Goal: Task Accomplishment & Management: Complete application form

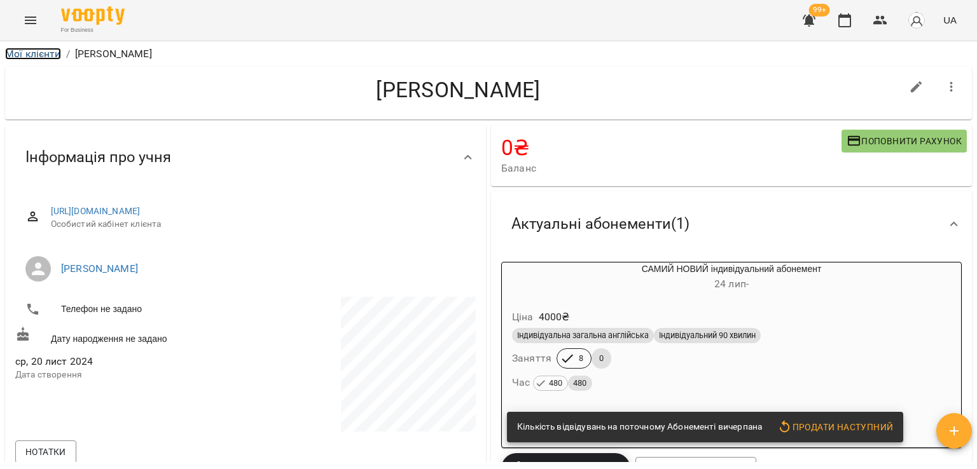
click at [30, 51] on link "Мої клієнти" at bounding box center [33, 54] width 56 height 12
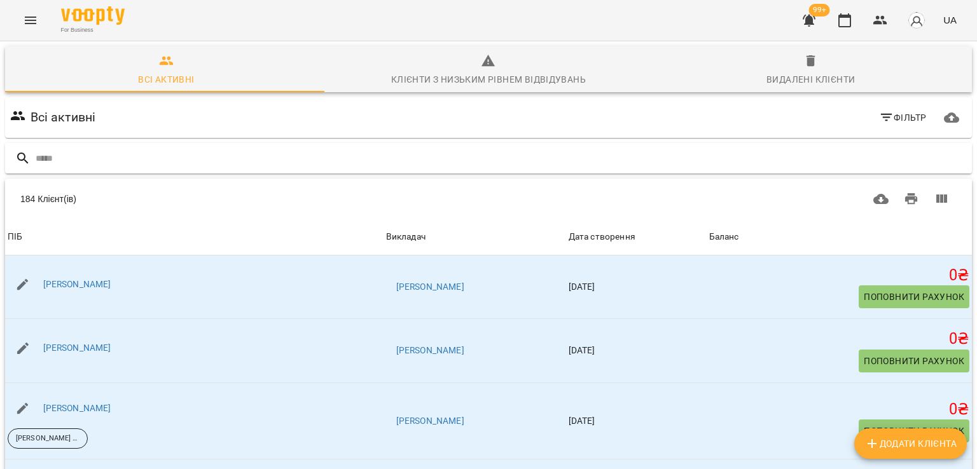
click at [84, 146] on div at bounding box center [488, 158] width 967 height 31
click at [81, 156] on input "text" at bounding box center [501, 158] width 931 height 21
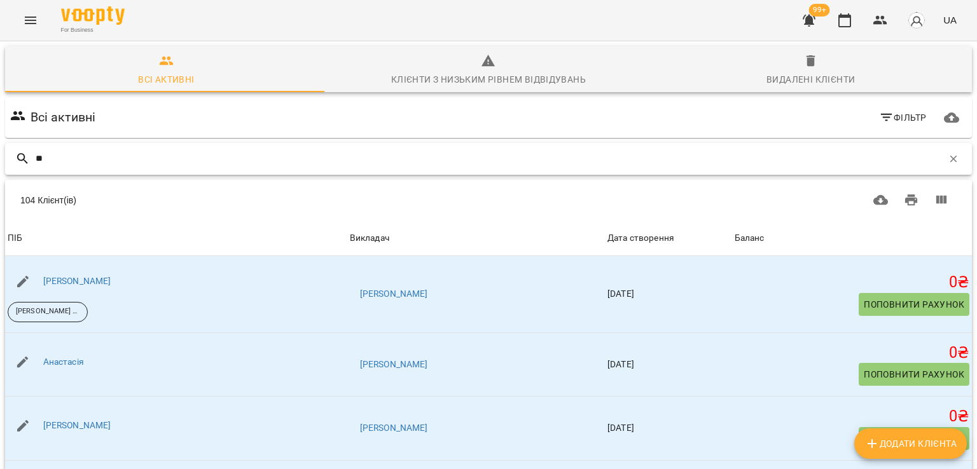
type input "***"
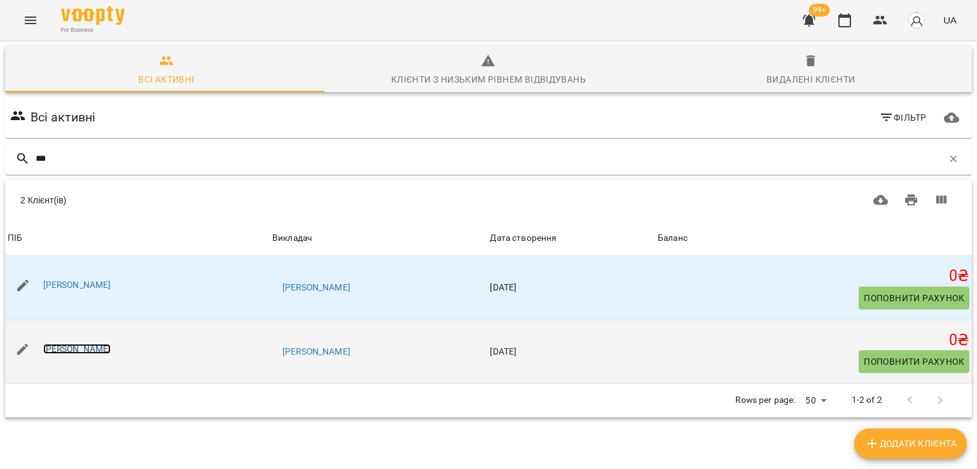
click at [104, 350] on link "[PERSON_NAME]" at bounding box center [77, 349] width 68 height 10
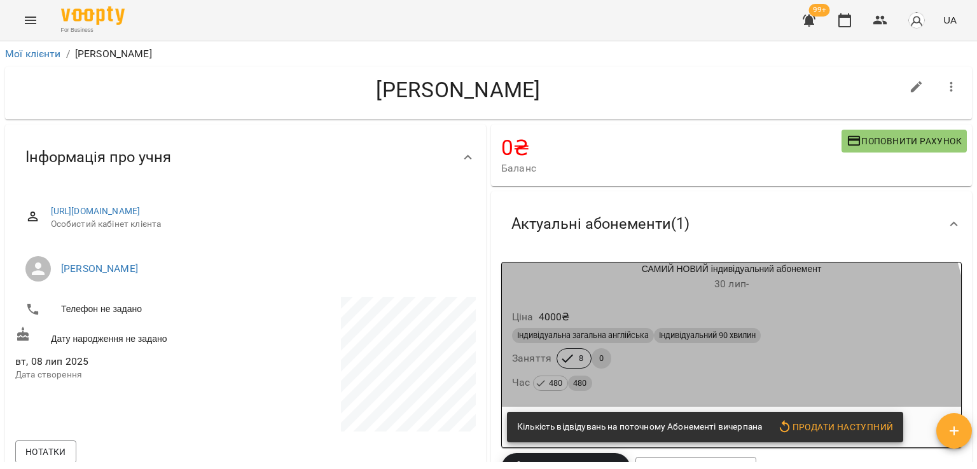
click at [656, 346] on div "Індивідуальна загальна англійська Індивідуальний 90 хвилин" at bounding box center [731, 336] width 444 height 20
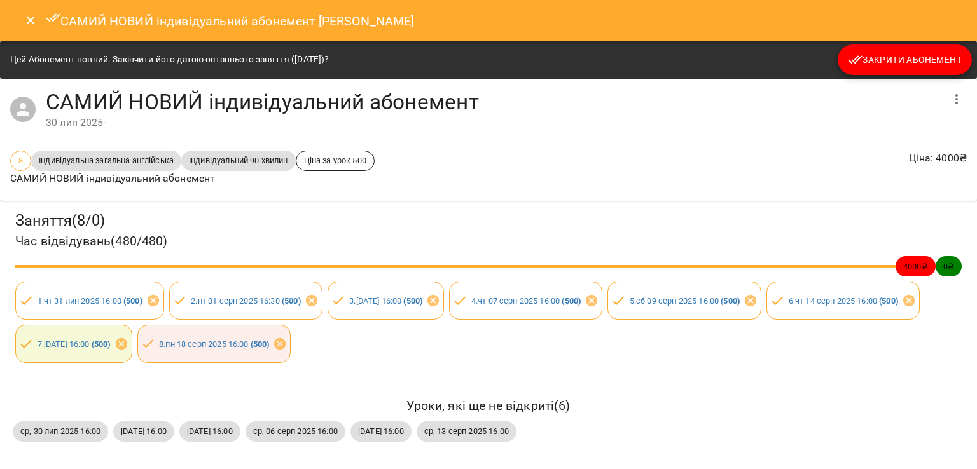
click at [886, 67] on button "Закрити Абонемент" at bounding box center [905, 60] width 134 height 31
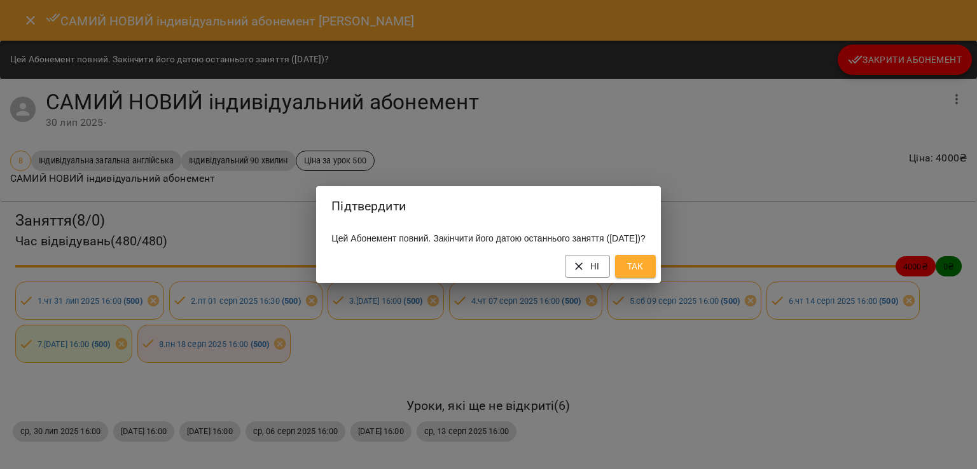
click at [646, 274] on span "Так" at bounding box center [635, 266] width 20 height 15
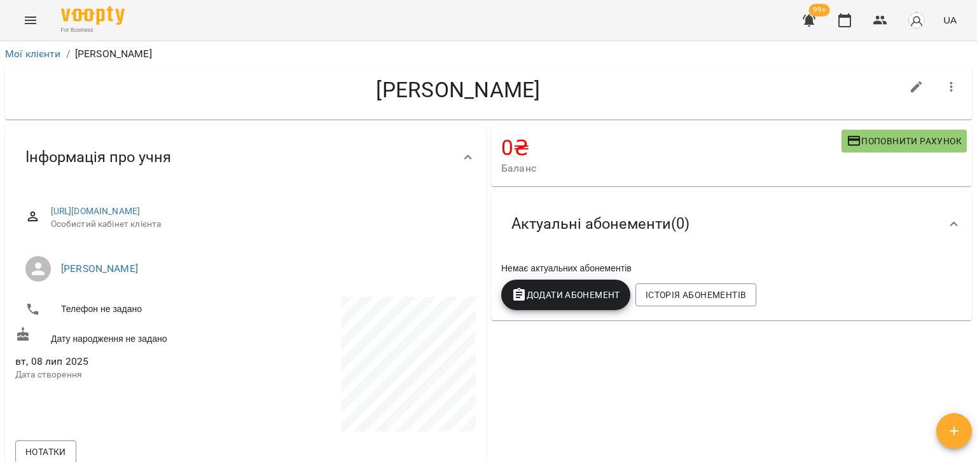
click at [583, 295] on span "Додати Абонемент" at bounding box center [565, 294] width 109 height 15
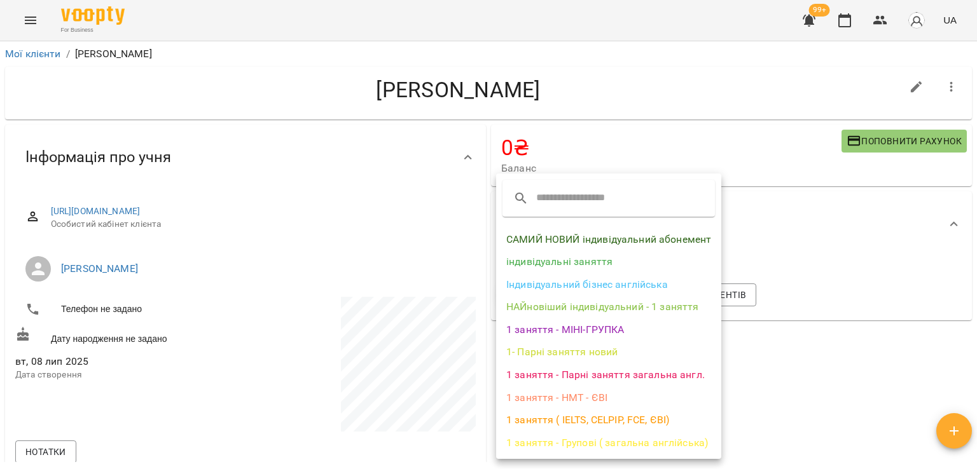
click at [586, 231] on li "САМИЙ НОВИЙ індивідуальний абонемент" at bounding box center [608, 239] width 225 height 23
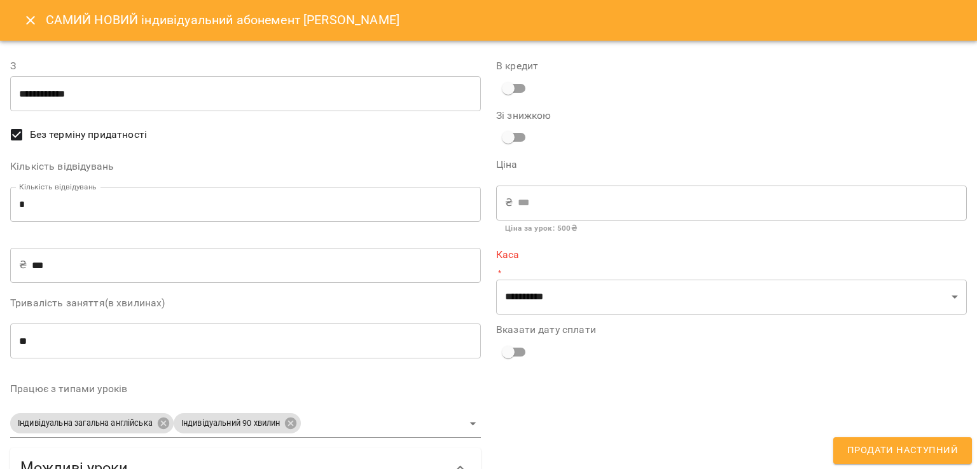
click at [417, 195] on input "*" at bounding box center [245, 205] width 471 height 36
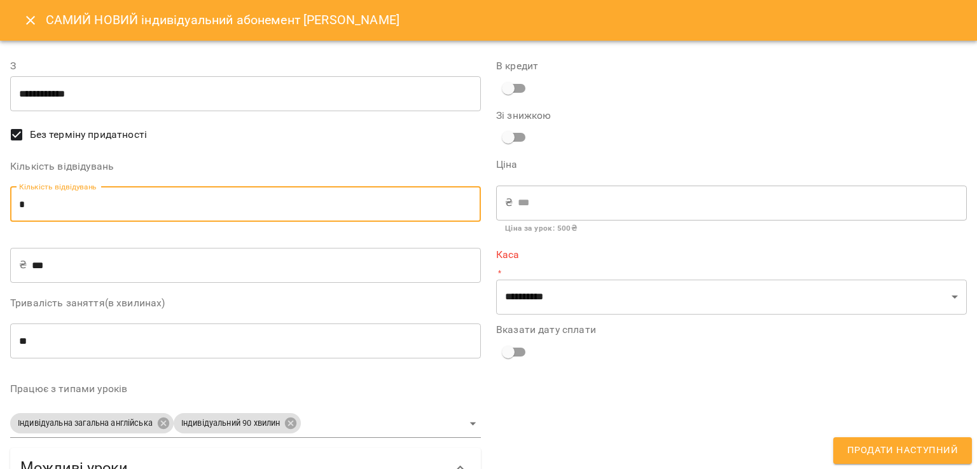
click at [417, 195] on input "*" at bounding box center [245, 205] width 471 height 36
type input "**"
type input "****"
type input "**"
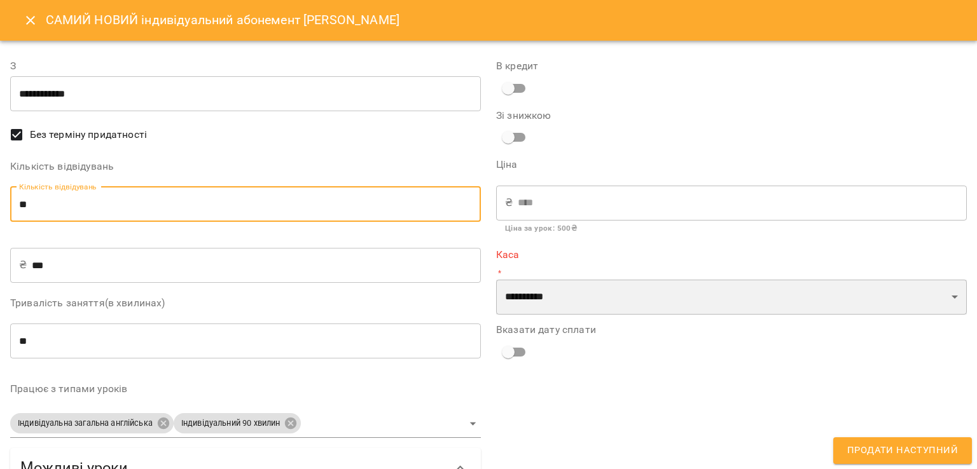
click at [836, 308] on select "**********" at bounding box center [731, 298] width 471 height 36
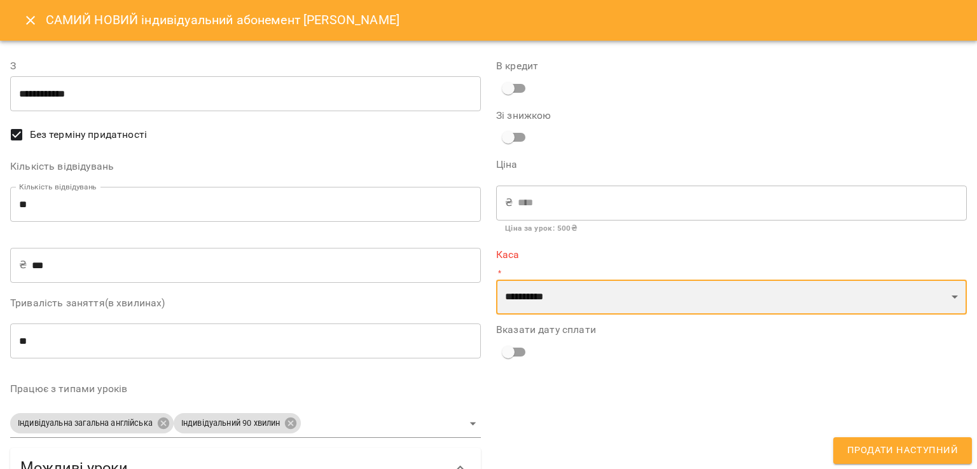
select select "****"
click at [496, 280] on select "**********" at bounding box center [731, 298] width 471 height 36
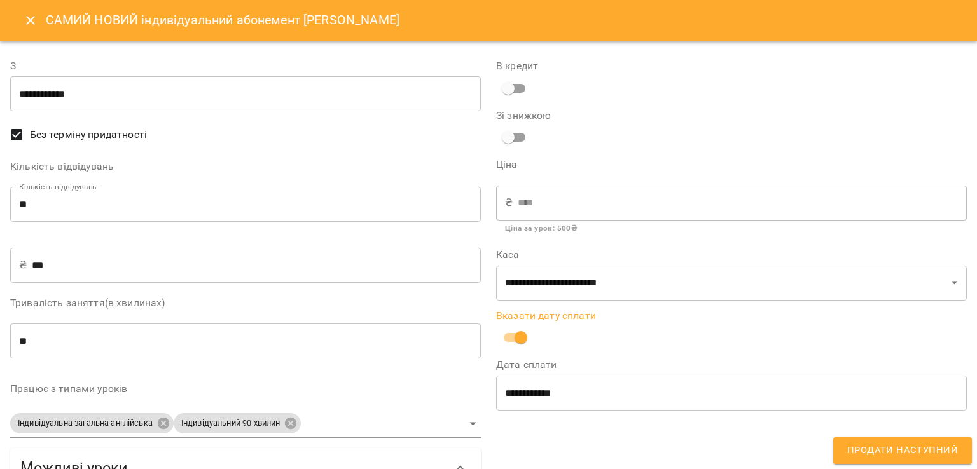
click at [866, 449] on span "Продати наступний" at bounding box center [902, 451] width 111 height 17
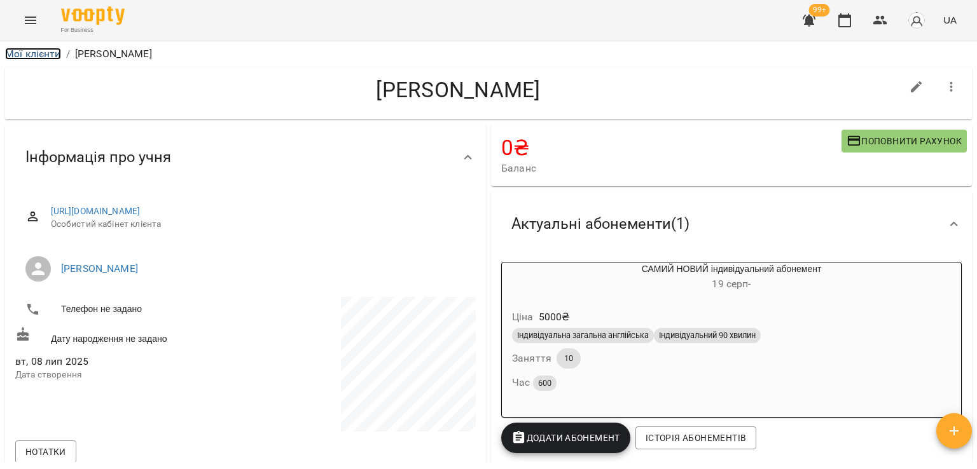
click at [34, 53] on link "Мої клієнти" at bounding box center [33, 54] width 56 height 12
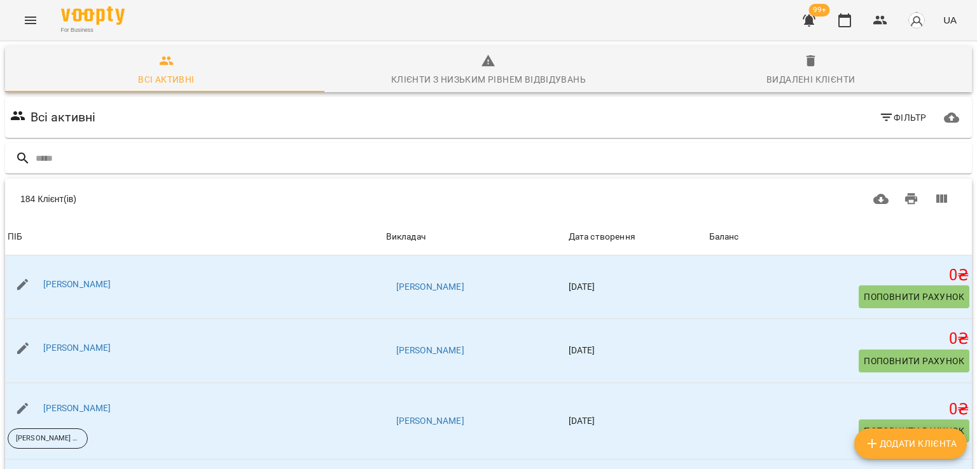
click at [810, 22] on icon "button" at bounding box center [809, 21] width 13 height 12
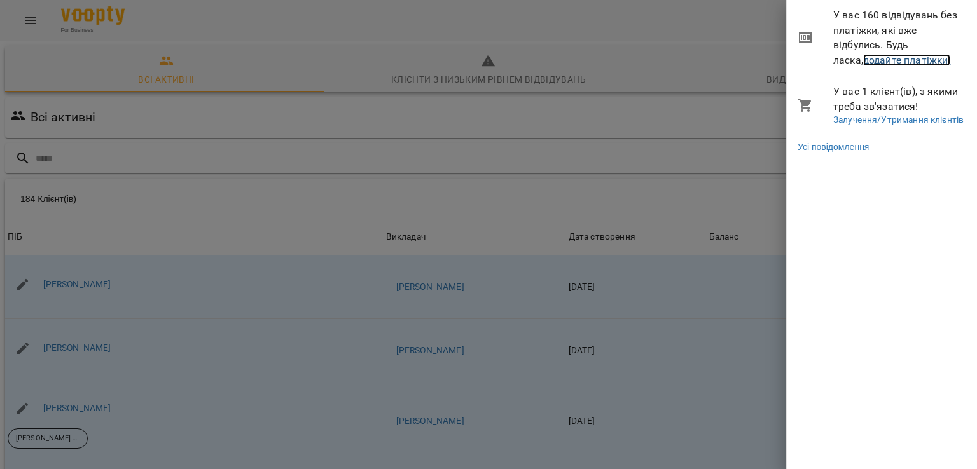
click at [863, 57] on link "додайте платіжки!" at bounding box center [907, 60] width 88 height 12
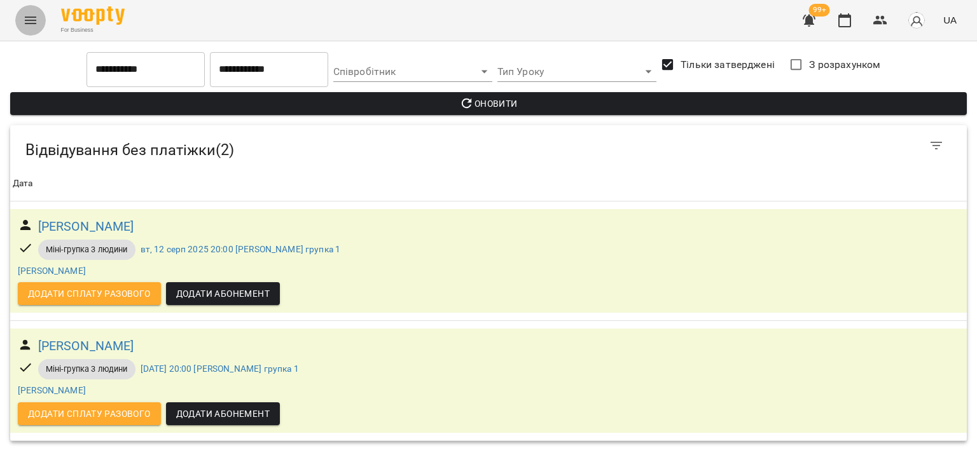
click at [27, 26] on icon "Menu" at bounding box center [30, 20] width 15 height 15
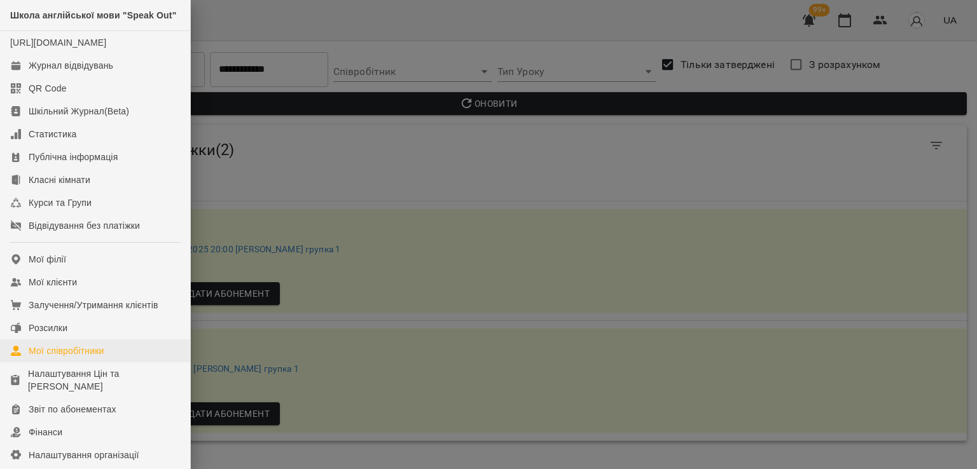
scroll to position [64, 0]
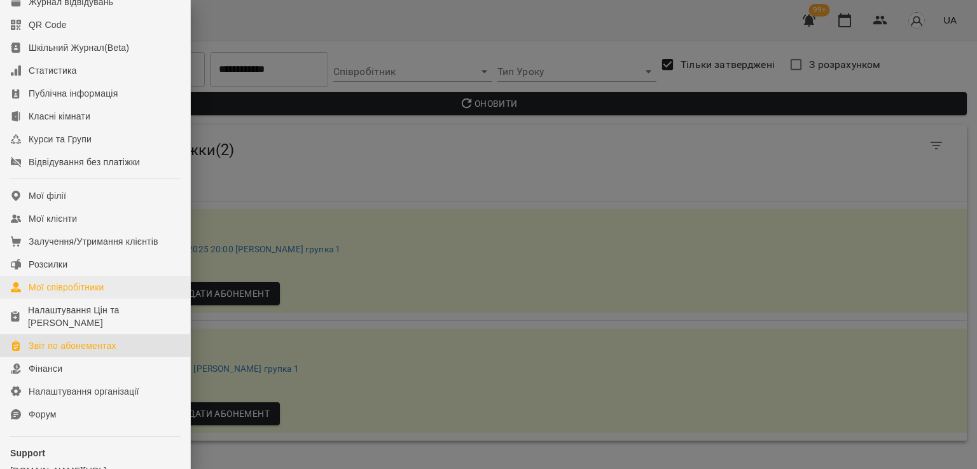
click at [85, 352] on div "Звіт по абонементах" at bounding box center [73, 346] width 88 height 13
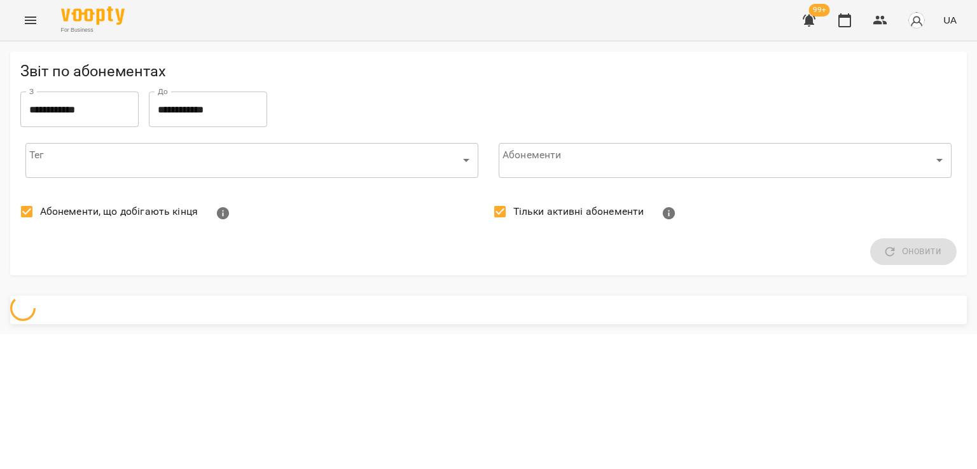
click at [88, 212] on span "Абонементи, що добігають кінця" at bounding box center [119, 211] width 158 height 15
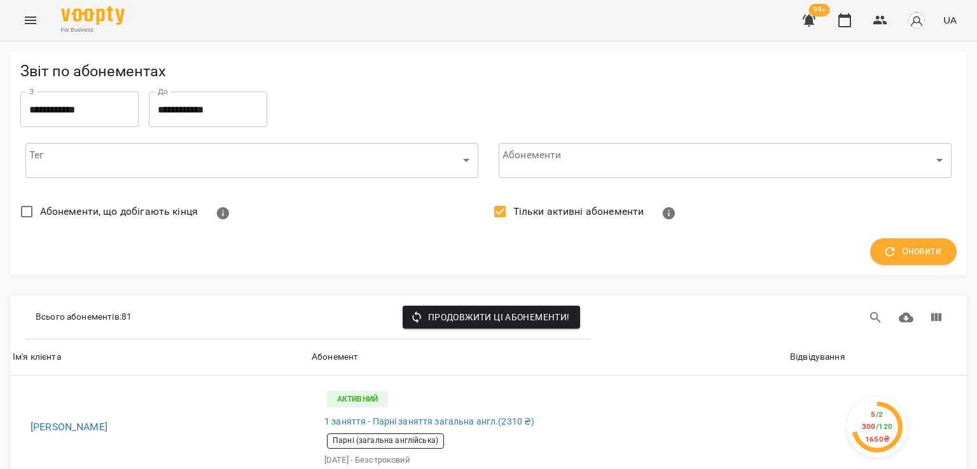
click at [567, 219] on label "Тільки активні абонементи" at bounding box center [565, 211] width 157 height 27
click at [892, 261] on button "Оновити" at bounding box center [913, 252] width 87 height 27
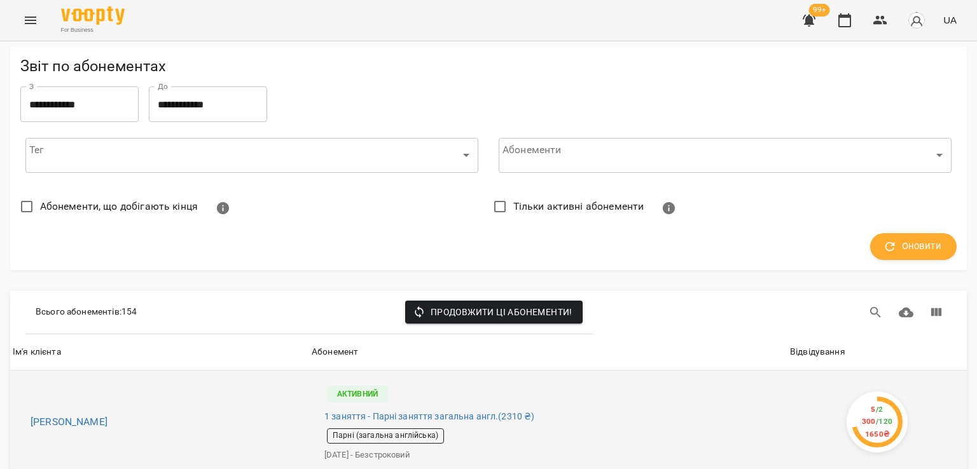
scroll to position [191, 0]
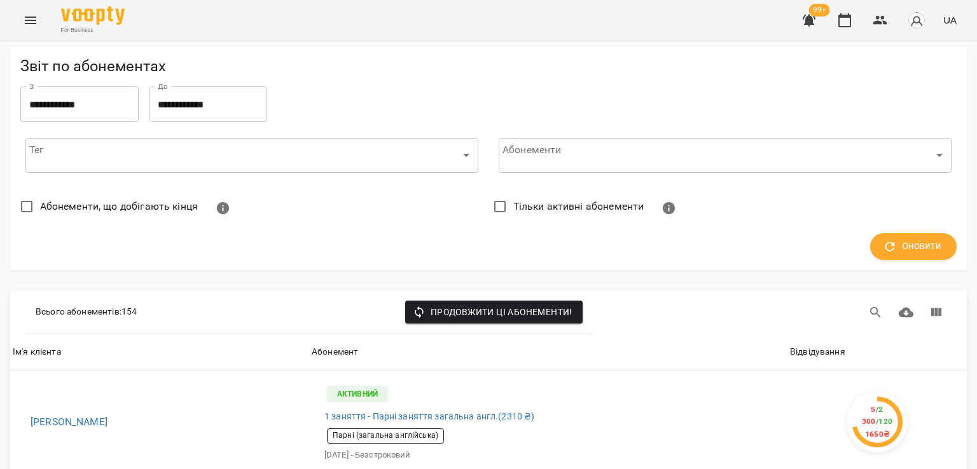
click at [829, 345] on div "Відвідування" at bounding box center [817, 352] width 55 height 15
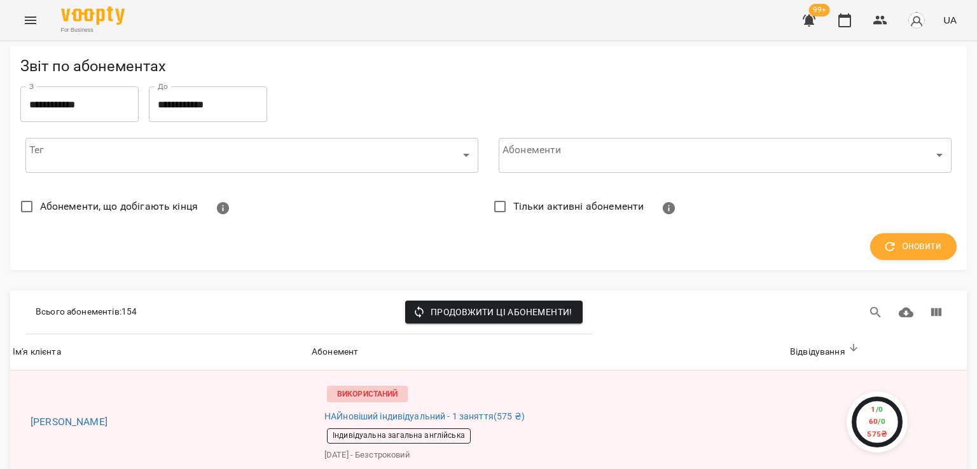
scroll to position [1018, 0]
click at [38, 29] on button "Menu" at bounding box center [30, 20] width 31 height 31
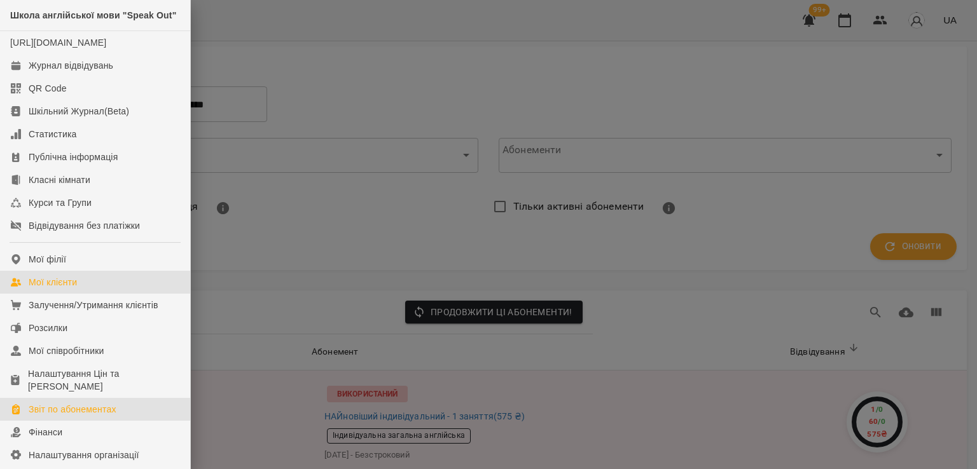
click at [39, 289] on div "Мої клієнти" at bounding box center [53, 282] width 48 height 13
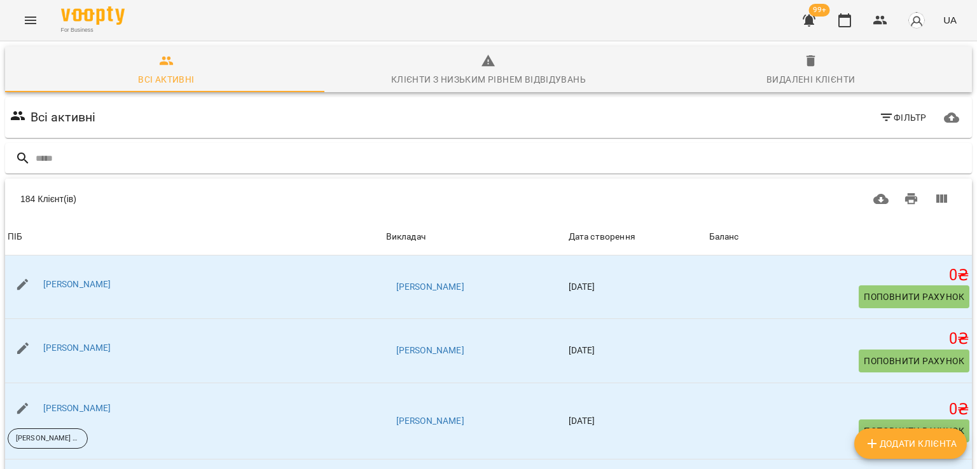
click at [800, 21] on button "button" at bounding box center [809, 20] width 31 height 31
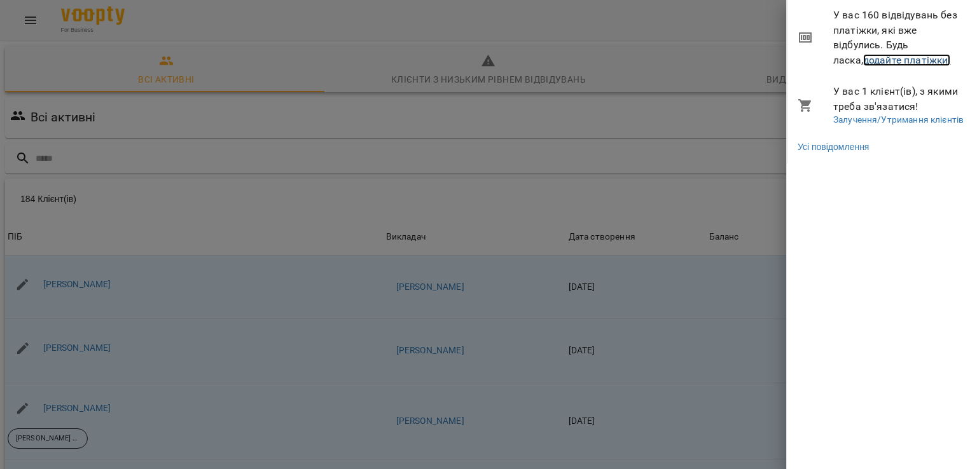
click at [863, 60] on link "додайте платіжки!" at bounding box center [907, 60] width 88 height 12
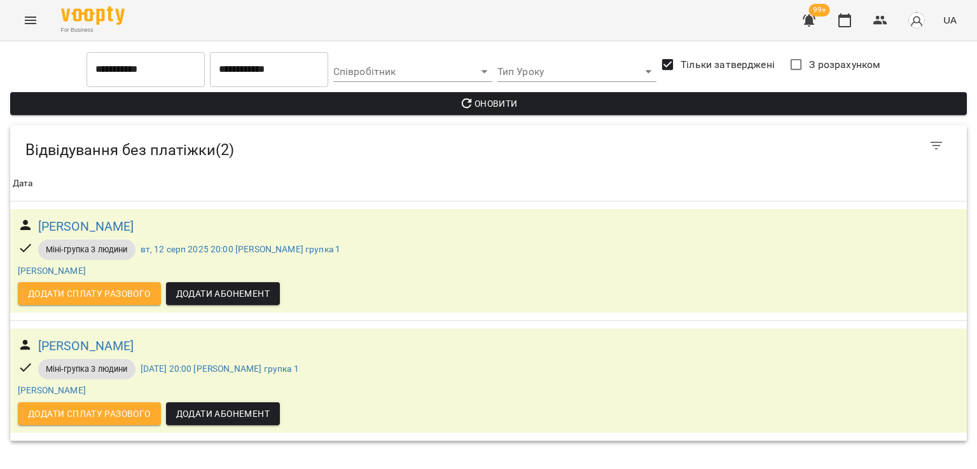
click at [25, 13] on icon "Menu" at bounding box center [30, 20] width 15 height 15
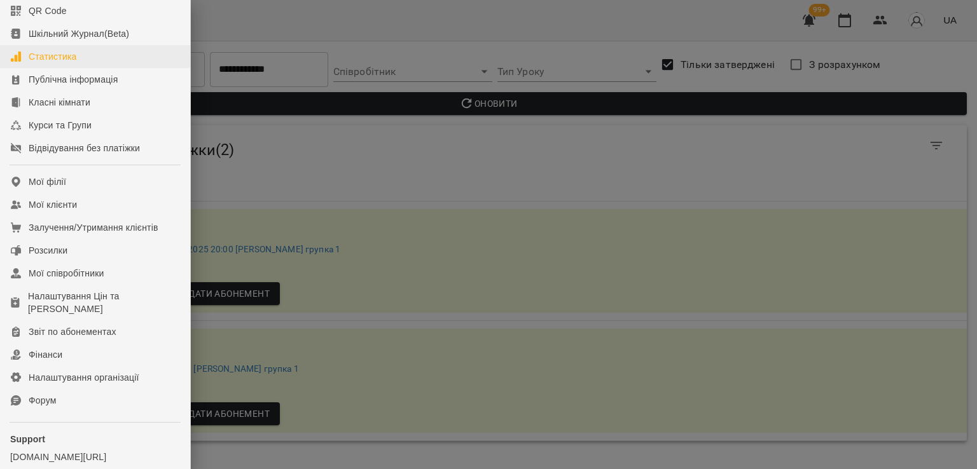
scroll to position [174, 0]
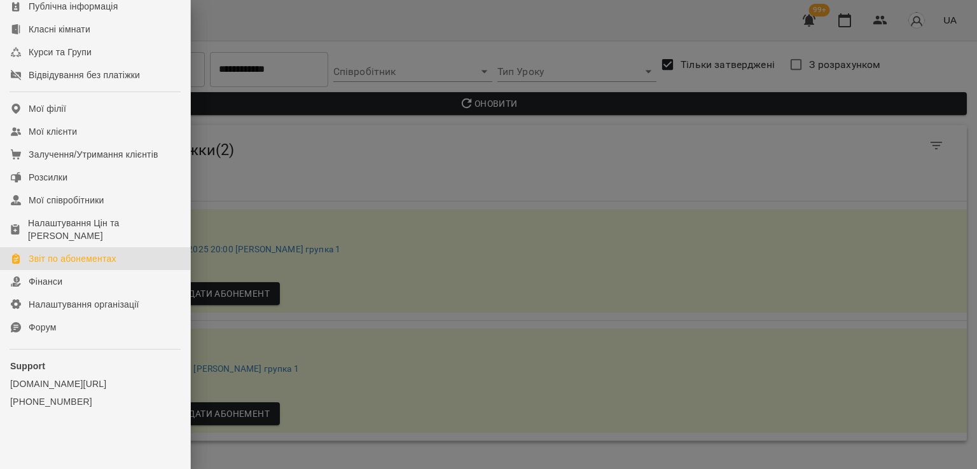
click at [74, 262] on div "Звіт по абонементах" at bounding box center [73, 259] width 88 height 13
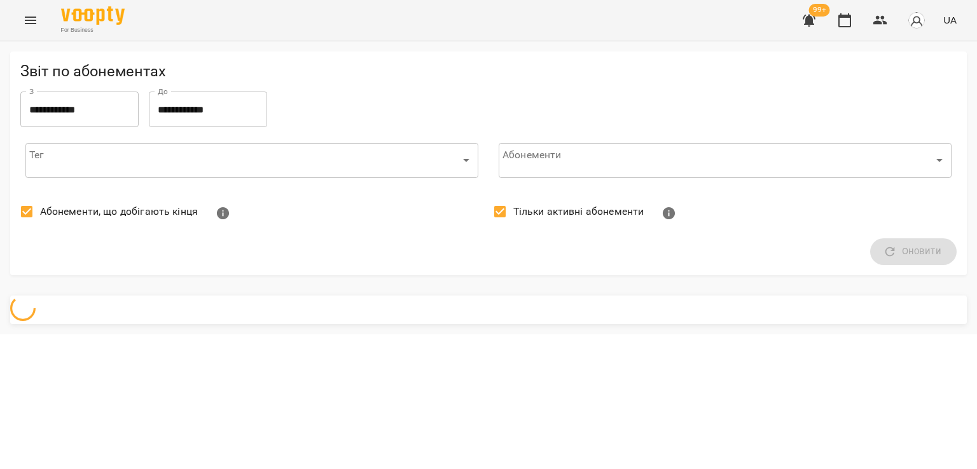
click at [81, 204] on label "Абонементи, що добігають кінця" at bounding box center [105, 211] width 184 height 27
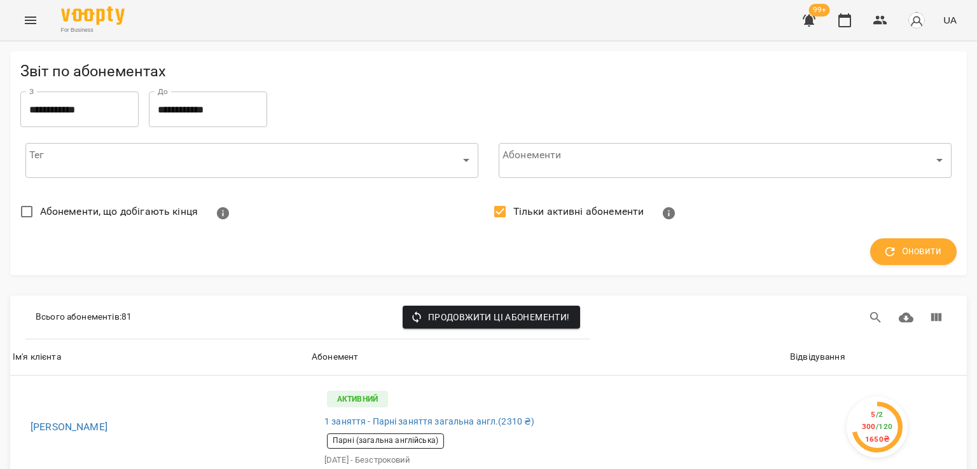
click at [547, 199] on label "Тільки активні абонементи" at bounding box center [565, 211] width 157 height 27
click at [890, 246] on span "Оновити" at bounding box center [913, 252] width 56 height 17
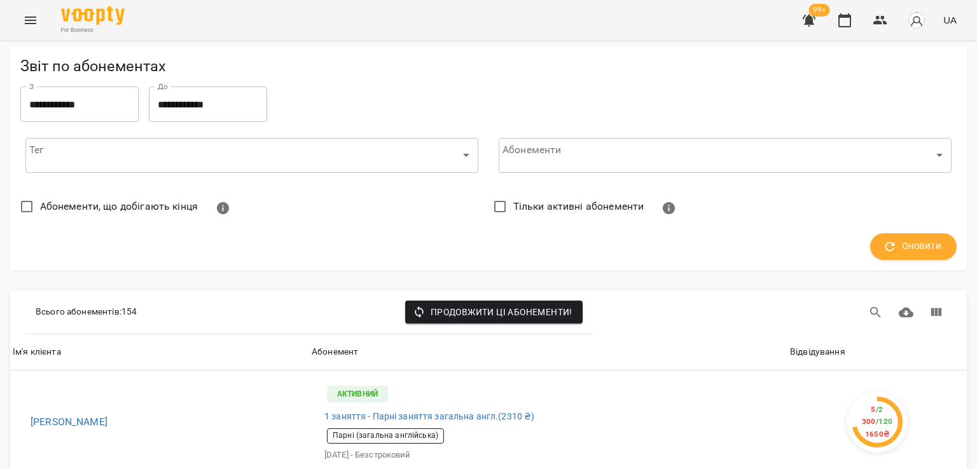
scroll to position [127, 0]
click at [828, 345] on div "Відвідування" at bounding box center [817, 352] width 55 height 15
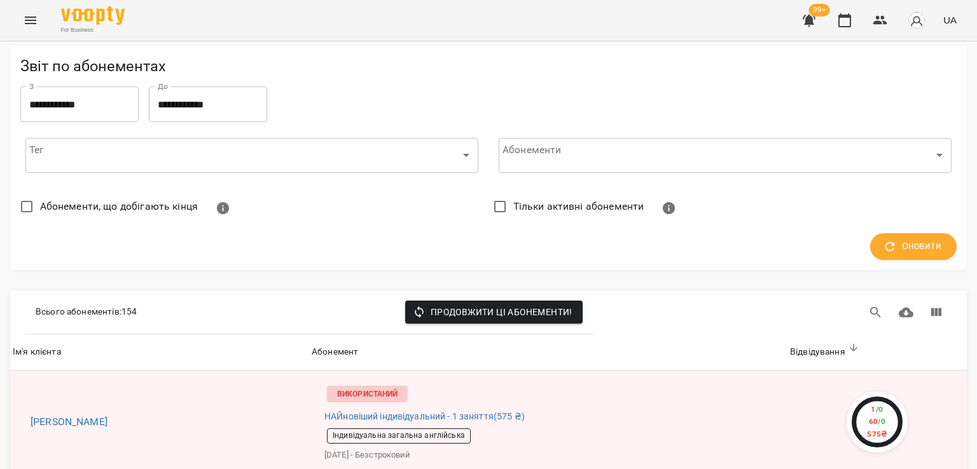
scroll to position [1081, 0]
click at [20, 16] on button "Menu" at bounding box center [30, 20] width 31 height 31
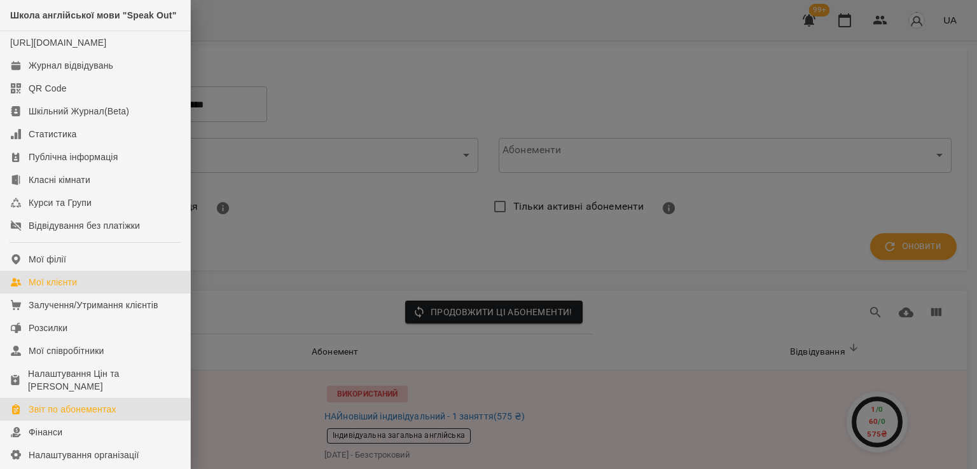
click at [56, 289] on div "Мої клієнти" at bounding box center [53, 282] width 48 height 13
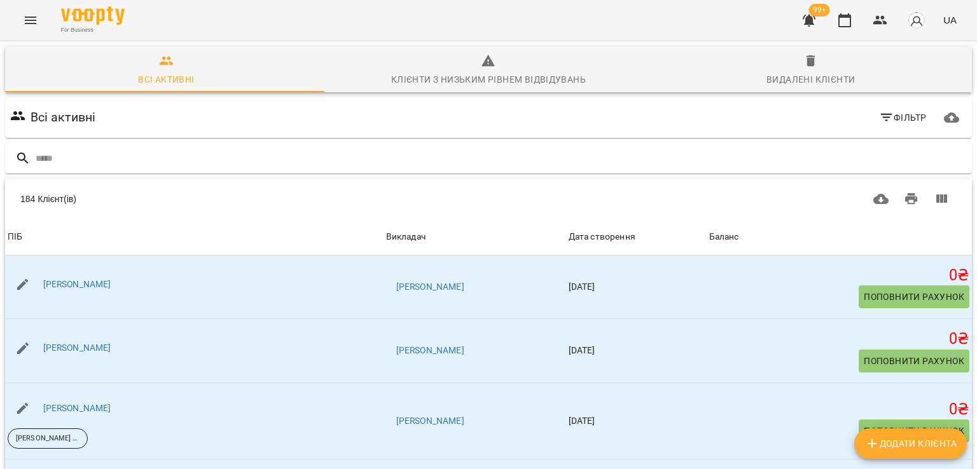
click at [799, 24] on button "button" at bounding box center [809, 20] width 31 height 31
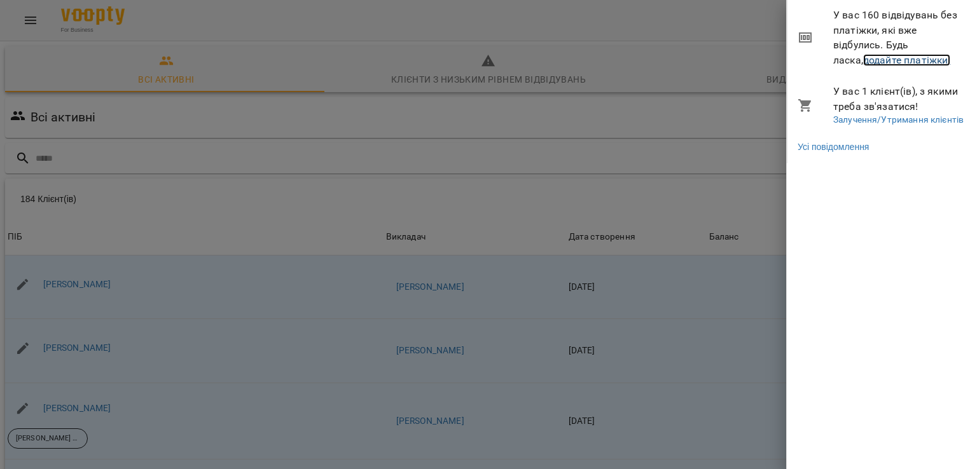
click at [863, 59] on link "додайте платіжки!" at bounding box center [907, 60] width 88 height 12
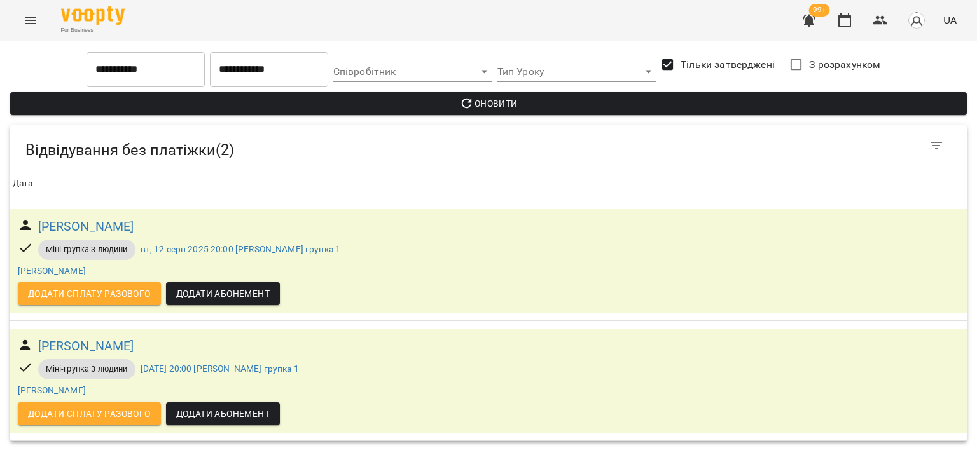
click at [11, 26] on div "For Business 99+ UA" at bounding box center [488, 20] width 977 height 41
click at [33, 24] on icon "Menu" at bounding box center [30, 21] width 11 height 8
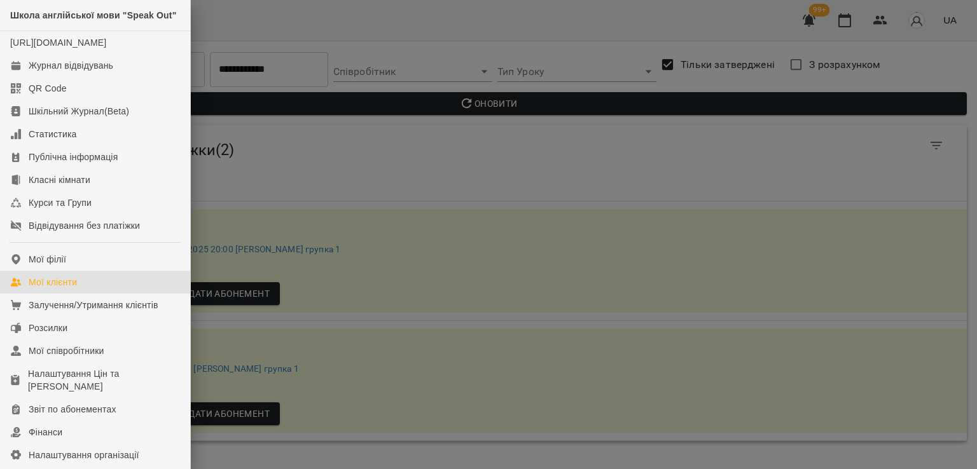
click at [87, 294] on link "Мої клієнти" at bounding box center [95, 282] width 190 height 23
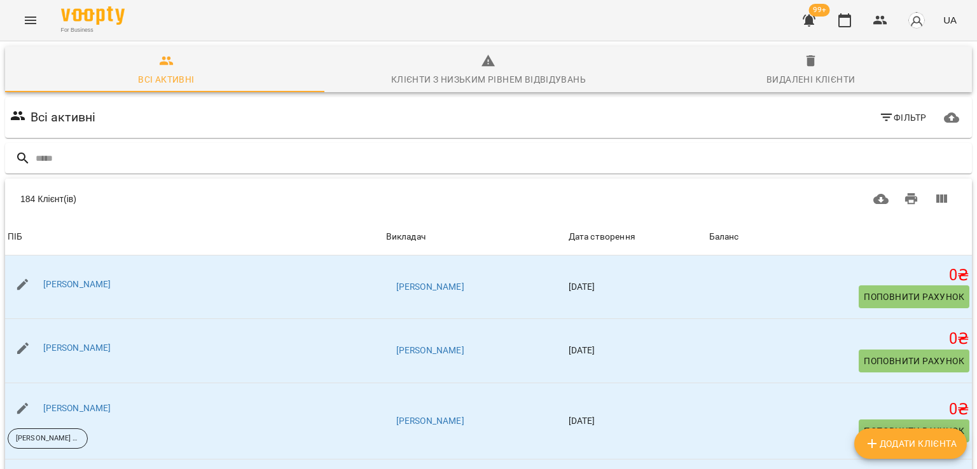
click at [892, 442] on span "Додати клієнта" at bounding box center [910, 443] width 92 height 15
select select "**"
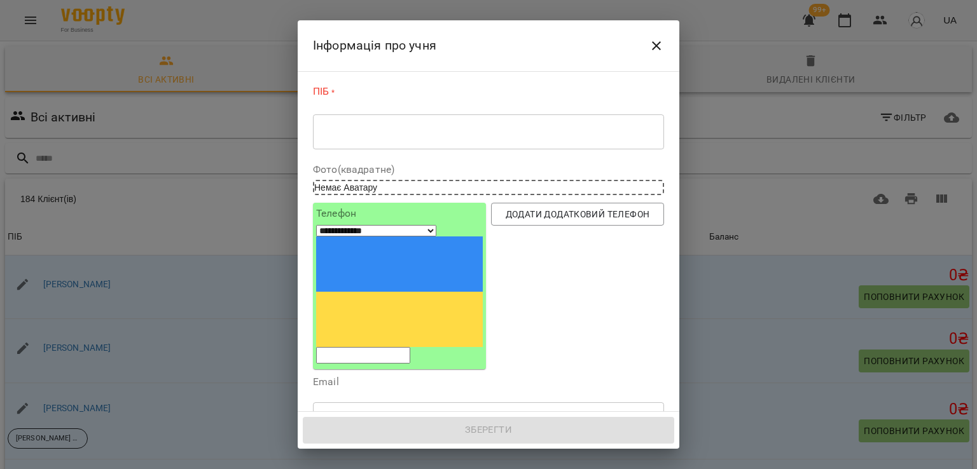
click at [580, 142] on div "* ​" at bounding box center [488, 132] width 351 height 36
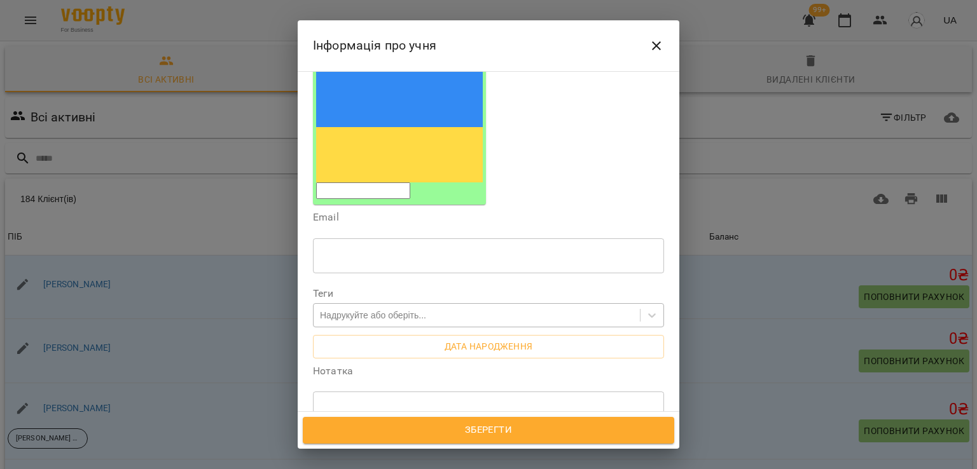
scroll to position [300, 0]
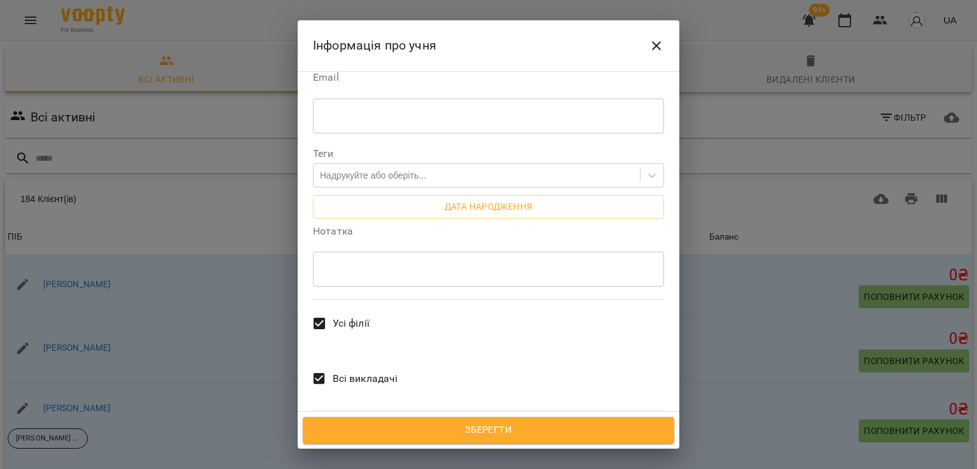
type textarea "**********"
click at [341, 356] on label "Всі викладачі" at bounding box center [352, 379] width 92 height 47
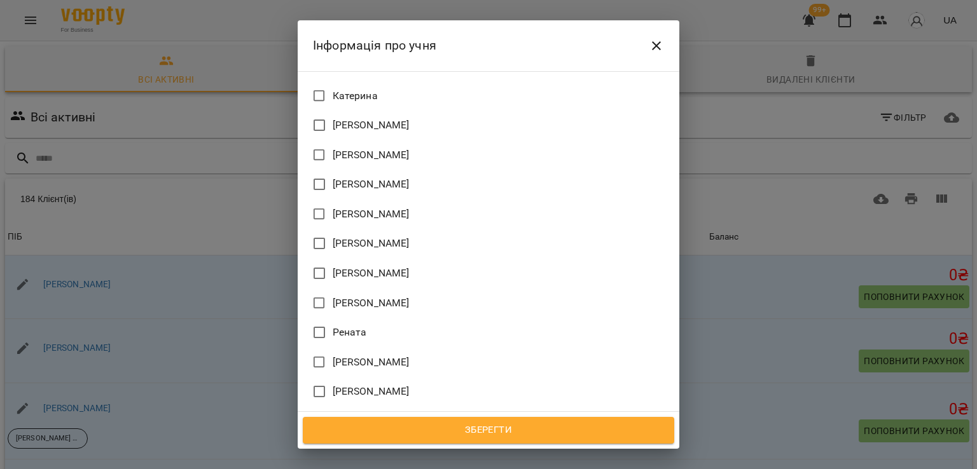
scroll to position [855, 0]
click at [350, 324] on span "[PERSON_NAME]" at bounding box center [371, 331] width 77 height 15
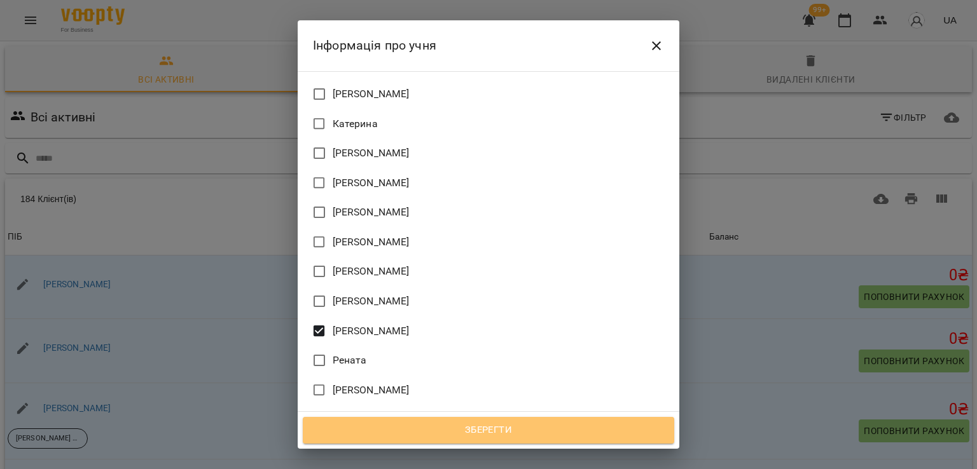
click at [435, 433] on span "Зберегти" at bounding box center [488, 430] width 343 height 17
